Goal: Information Seeking & Learning: Learn about a topic

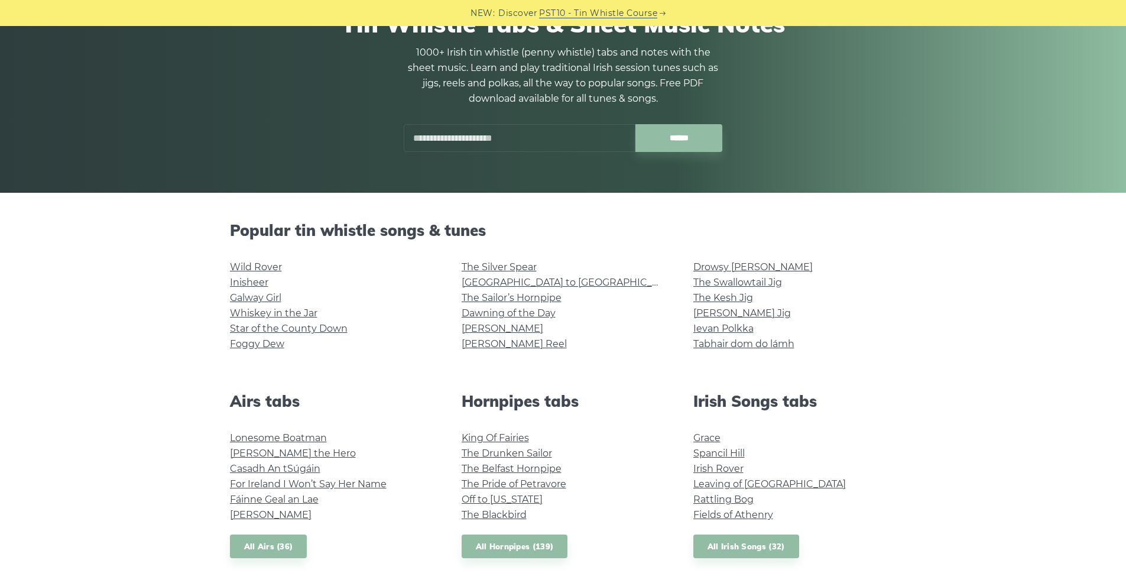
scroll to position [118, 0]
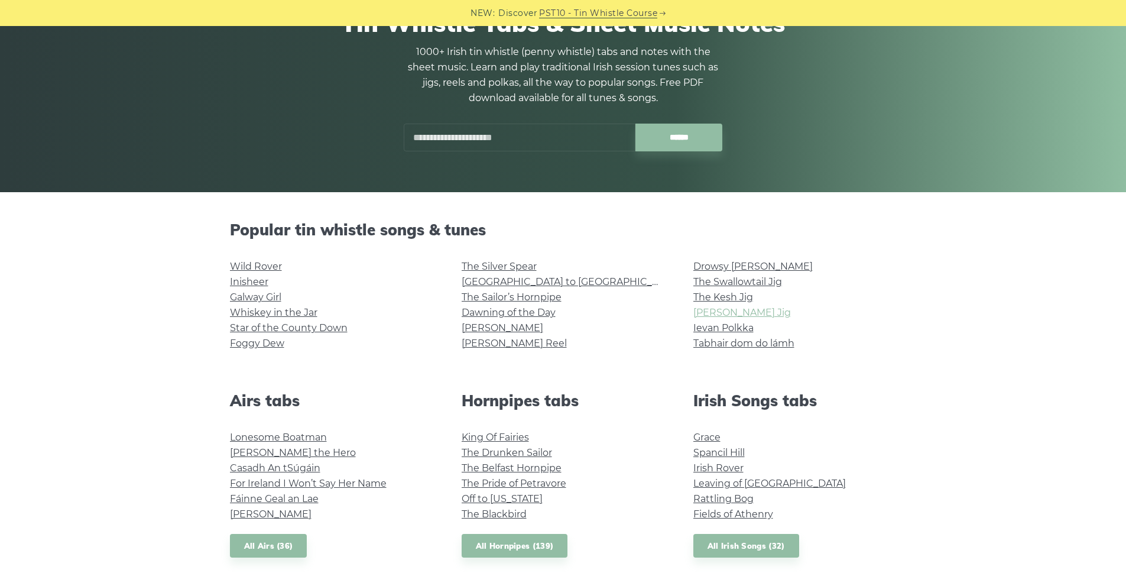
click at [701, 313] on link "[PERSON_NAME] Jig" at bounding box center [741, 312] width 97 height 11
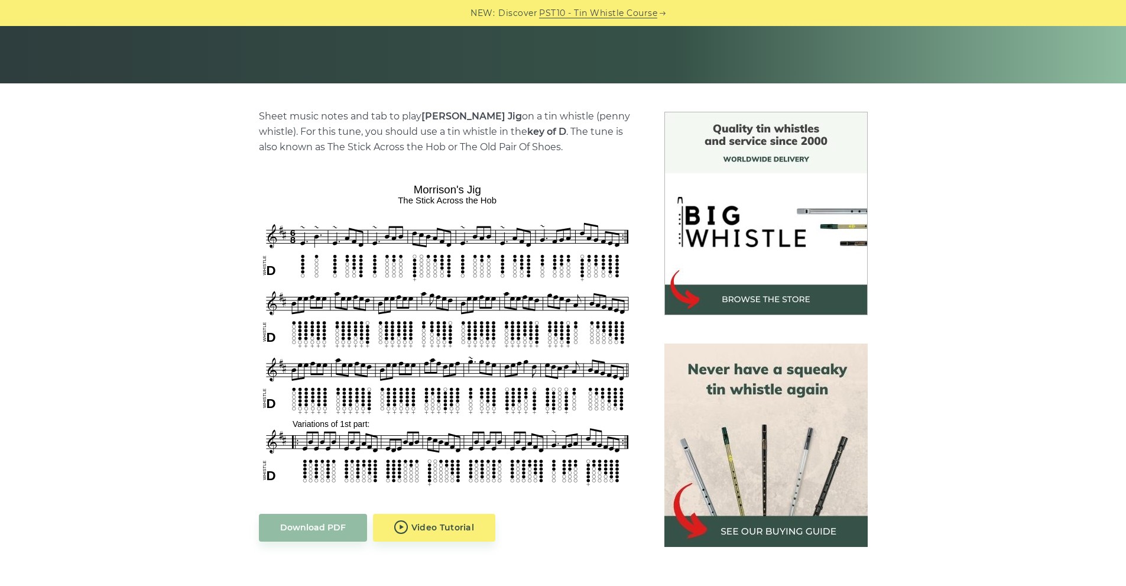
scroll to position [236, 0]
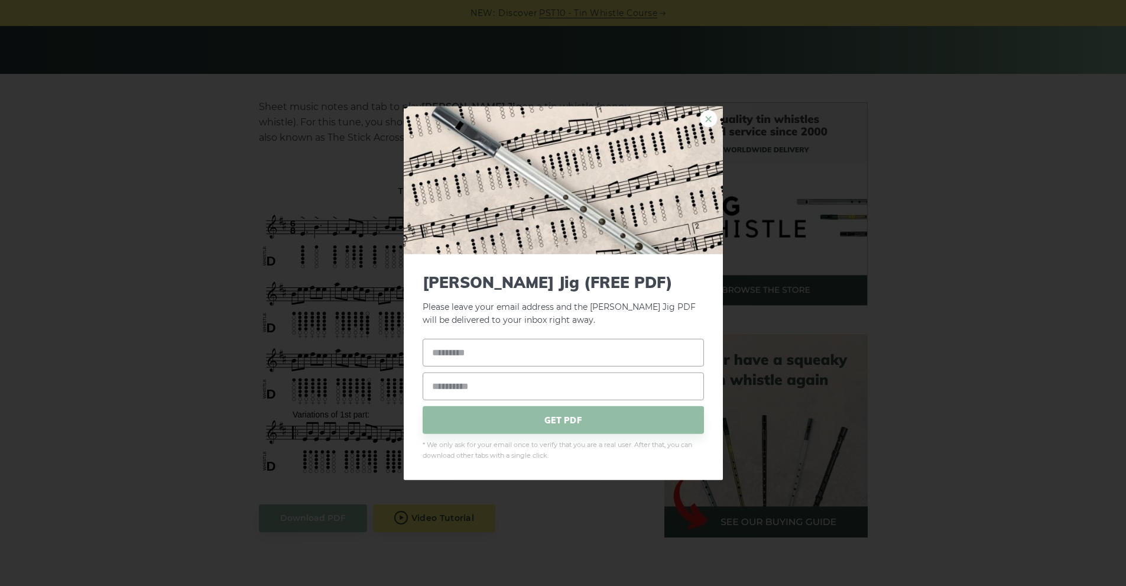
click at [713, 118] on link "×" at bounding box center [709, 118] width 18 height 18
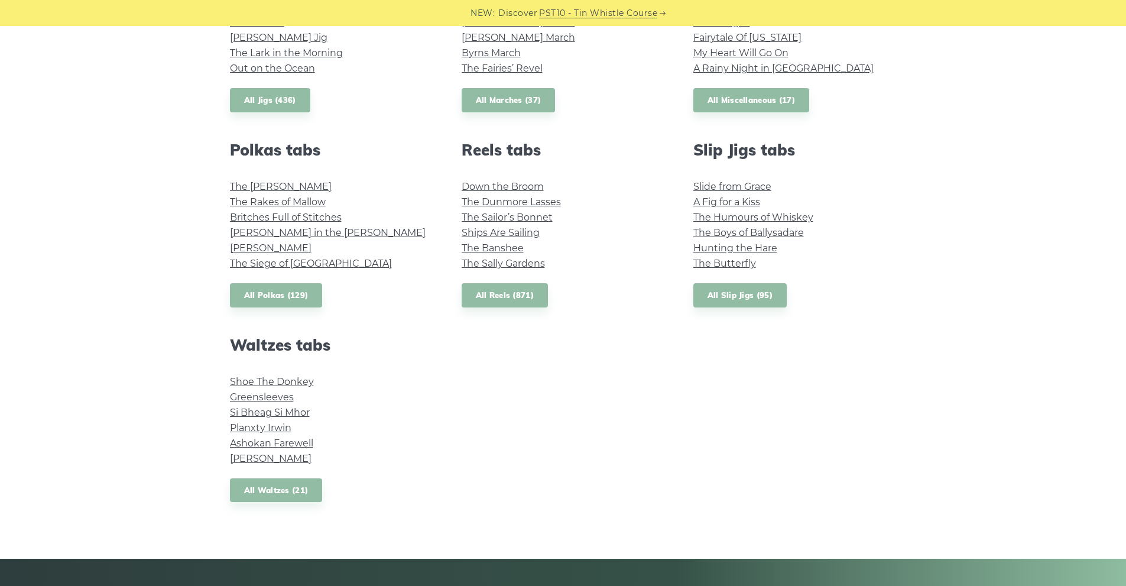
scroll to position [768, 0]
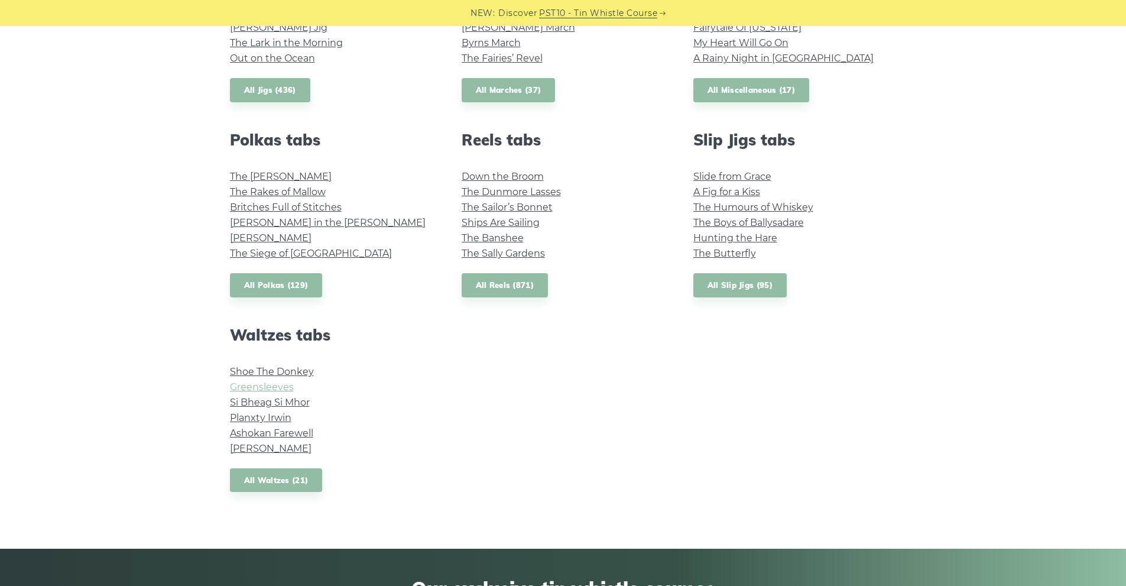
click at [259, 389] on link "Greensleeves" at bounding box center [262, 386] width 64 height 11
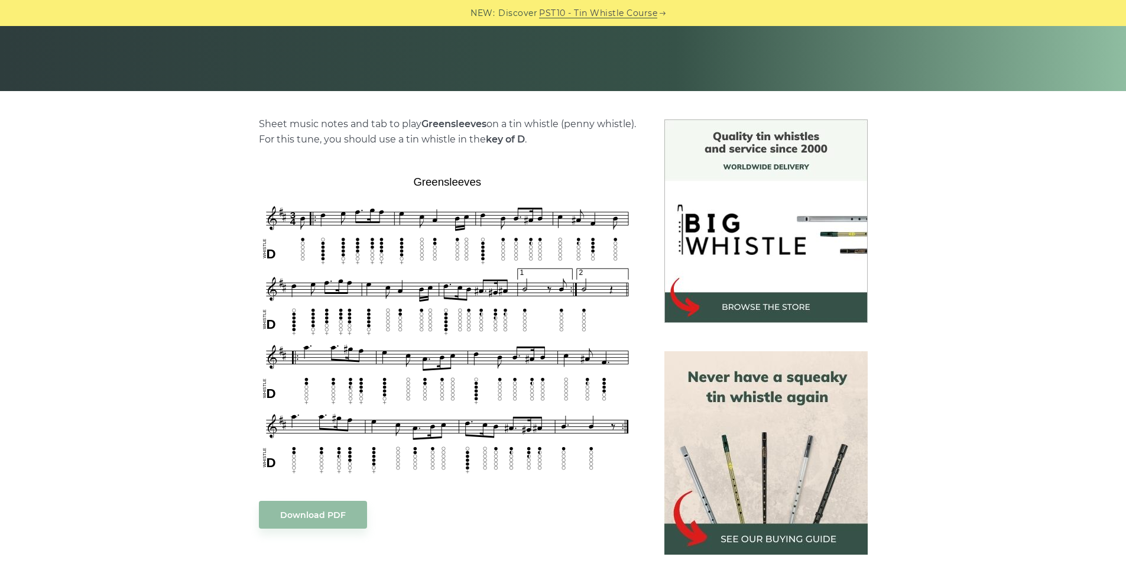
scroll to position [236, 0]
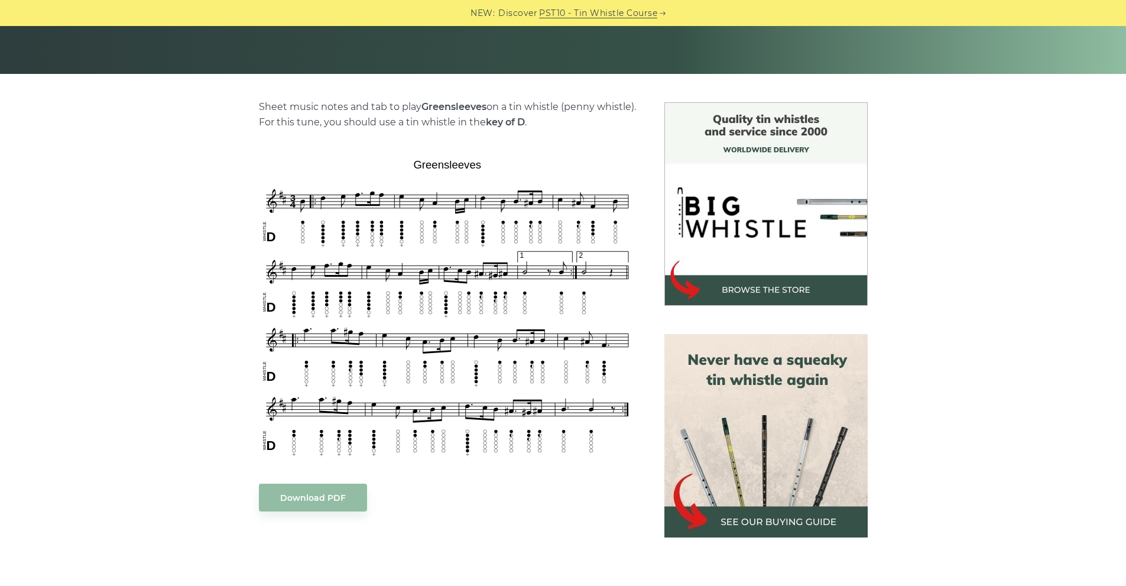
click at [689, 379] on img at bounding box center [765, 435] width 203 height 203
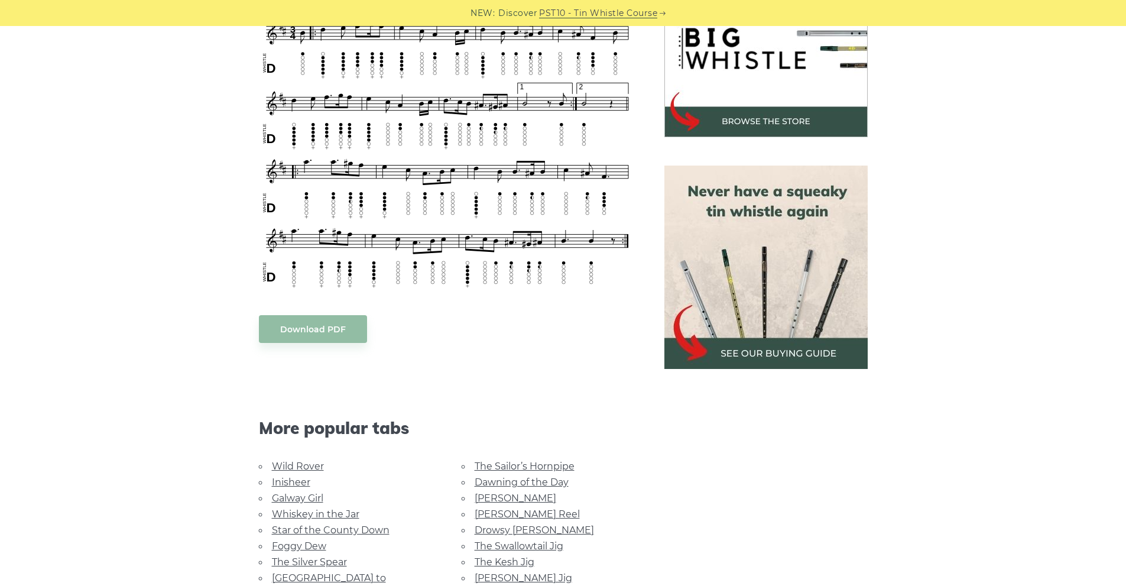
scroll to position [414, 0]
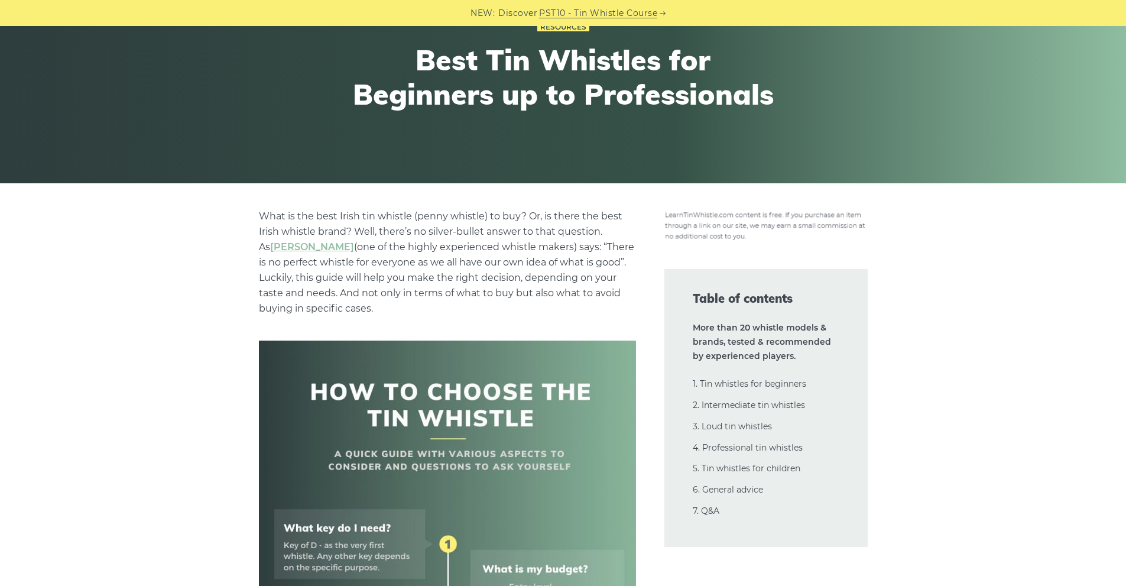
scroll to position [118, 0]
